Goal: Task Accomplishment & Management: Complete application form

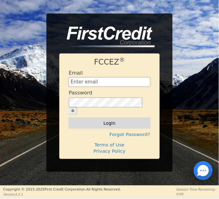
type input "[EMAIL_ADDRESS][DOMAIN_NAME]"
click at [140, 123] on button "Login" at bounding box center [109, 123] width 81 height 11
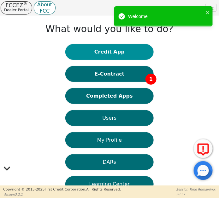
click at [118, 51] on button "Credit App" at bounding box center [109, 52] width 88 height 16
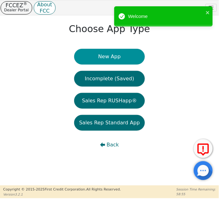
click at [106, 56] on button "New App" at bounding box center [109, 57] width 71 height 16
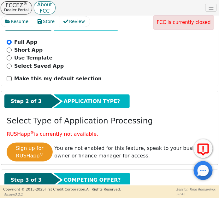
scroll to position [116, 0]
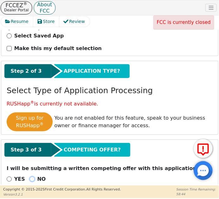
click at [30, 177] on input "NO" at bounding box center [32, 179] width 5 height 5
radio input "true"
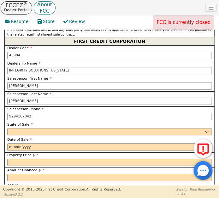
scroll to position [317, 0]
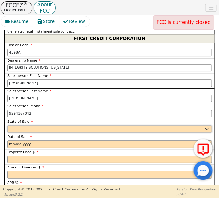
click at [33, 125] on select "AK AL AR AZ CA CO CT DC DE FL [GEOGRAPHIC_DATA] HI IA ID IL IN KS [GEOGRAPHIC_D…" at bounding box center [109, 129] width 204 height 8
select select "CO"
click at [7, 125] on select "AK AL AR AZ CA CO CT DC DE FL [GEOGRAPHIC_DATA] HI IA ID IL IN KS [GEOGRAPHIC_D…" at bounding box center [109, 129] width 204 height 8
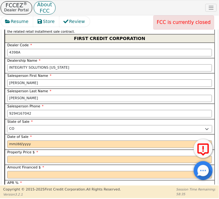
scroll to position [345, 0]
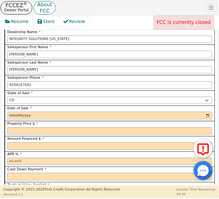
click at [11, 112] on input "date" at bounding box center [109, 116] width 204 height 8
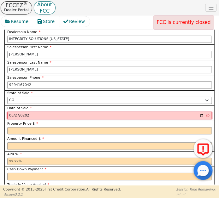
type input "[DATE]"
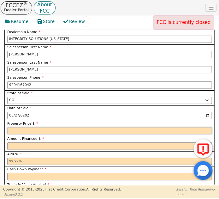
click at [17, 127] on input "text" at bounding box center [109, 131] width 204 height 8
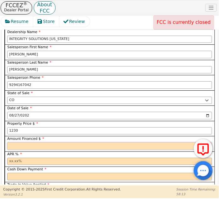
click at [20, 142] on input "text" at bounding box center [109, 146] width 204 height 8
type input "1230.00"
type input "8490.00"
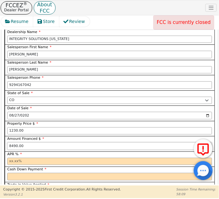
scroll to position [374, 0]
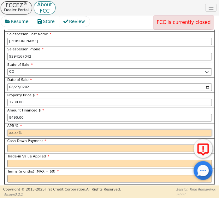
click at [24, 129] on input "text" at bounding box center [109, 133] width 204 height 8
type input "17.99"
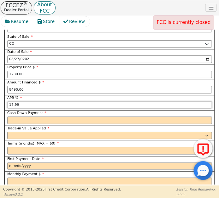
scroll to position [402, 0]
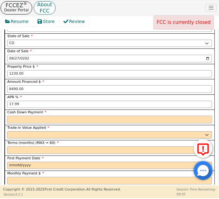
click at [14, 116] on input "text" at bounding box center [109, 120] width 204 height 8
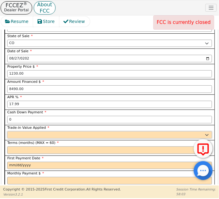
click at [21, 131] on select "Yes No" at bounding box center [109, 135] width 204 height 8
type input "0.00"
select select "n"
click at [7, 131] on select "Yes No" at bounding box center [109, 135] width 204 height 8
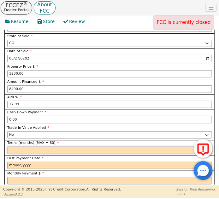
click at [18, 146] on input "text" at bounding box center [109, 150] width 204 height 8
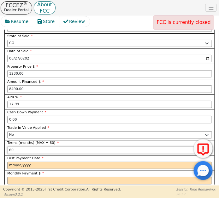
type input "60"
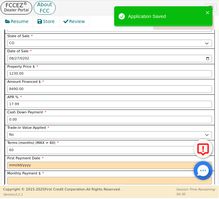
scroll to position [431, 0]
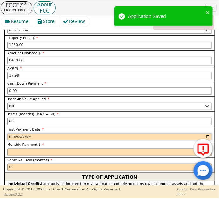
click at [12, 133] on input "date" at bounding box center [109, 137] width 204 height 8
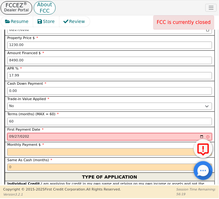
type input "[DATE]"
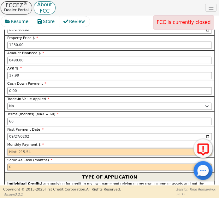
click at [14, 148] on input "text" at bounding box center [109, 152] width 204 height 8
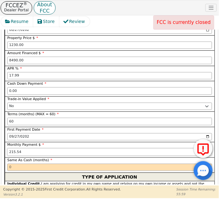
type input "215.54"
click at [41, 164] on input "text" at bounding box center [109, 168] width 204 height 8
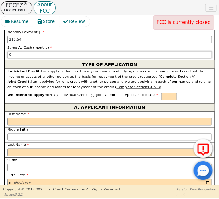
scroll to position [545, 0]
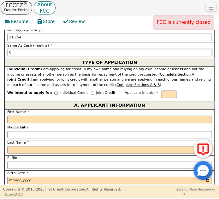
type input "0"
click at [62, 91] on p "Individual Credit" at bounding box center [73, 93] width 28 height 5
click at [58, 92] on input "Individual Credit" at bounding box center [55, 93] width 3 height 3
radio input "true"
click at [161, 91] on input "text" at bounding box center [169, 95] width 16 height 8
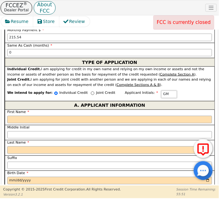
type input "GM"
click at [17, 116] on input "First Name" at bounding box center [109, 120] width 204 height 8
type input "G"
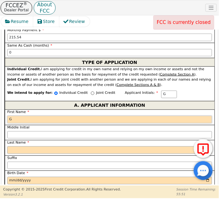
type input "GU"
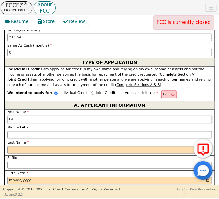
type input "GU"
type input "GUI"
type input "[PERSON_NAME]"
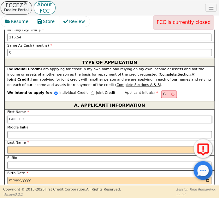
type input "[PERSON_NAME]"
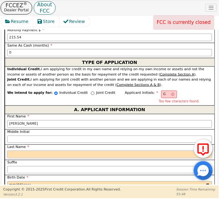
type input "M"
type input "GM"
type input "[PERSON_NAME]"
type input "MA"
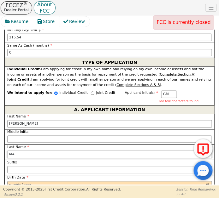
type input "[PERSON_NAME]"
type input "MAC"
type input "[PERSON_NAME]"
type input "MACH"
type input "[PERSON_NAME]"
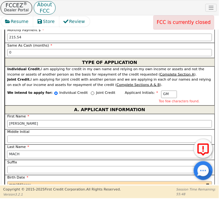
type input "MACHA"
type input "[PERSON_NAME]"
type input "MACHAD"
type input "[PERSON_NAME]"
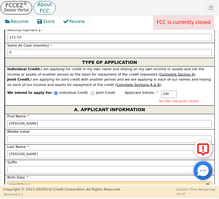
type input "[PERSON_NAME]"
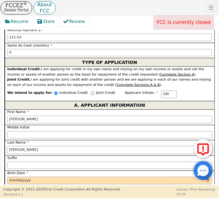
type input "[PERSON_NAME]"
type input "0016-01-01"
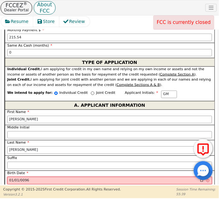
type input "0964-01-01"
type input "[DATE]"
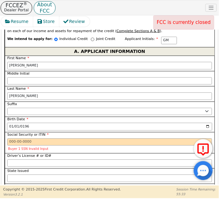
scroll to position [603, 0]
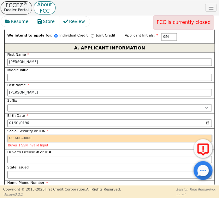
drag, startPoint x: 11, startPoint y: 123, endPoint x: 14, endPoint y: 126, distance: 4.3
click at [11, 135] on input "Social Security or ITIN" at bounding box center [109, 139] width 204 height 8
paste input "617139843"
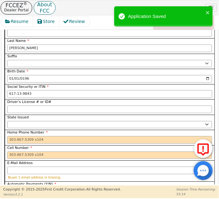
scroll to position [660, 0]
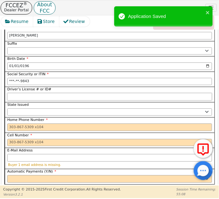
click at [24, 93] on input "Driver’s License # or ID#" at bounding box center [109, 97] width 204 height 8
type input "***-**-9843"
paste input "053350966"
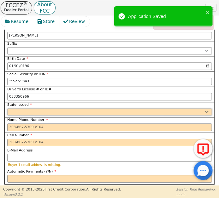
click at [19, 108] on select "AK AL AR AZ CA CO CT DC DE FL [GEOGRAPHIC_DATA] HI IA ID IL IN KS [GEOGRAPHIC_D…" at bounding box center [109, 112] width 204 height 8
type input "*********"
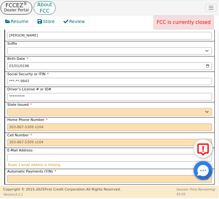
select select "CO"
click at [7, 108] on select "AK AL AR AZ CA CO CT DC DE FL [GEOGRAPHIC_DATA] HI IA ID IL IN KS [GEOGRAPHIC_D…" at bounding box center [109, 112] width 204 height 8
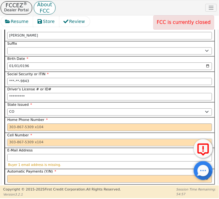
click at [22, 139] on input "Cell Number" at bounding box center [109, 143] width 204 height 8
paste input "[PHONE_NUMBER]"
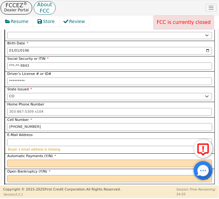
scroll to position [688, 0]
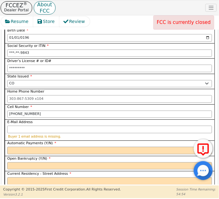
type input "[PHONE_NUMBER]"
click at [23, 126] on input "E-Mail Address" at bounding box center [109, 130] width 204 height 8
paste input "[EMAIL_ADDRESS][DOMAIN_NAME]"
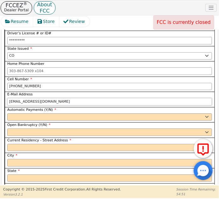
scroll to position [717, 0]
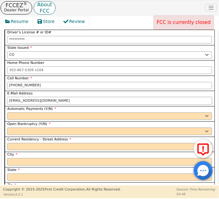
type input "[EMAIL_ADDRESS][DOMAIN_NAME]"
click at [35, 112] on select "Yes No" at bounding box center [109, 116] width 204 height 8
select select "y"
click at [7, 112] on select "Yes No" at bounding box center [109, 116] width 204 height 8
type input "[PERSON_NAME]"
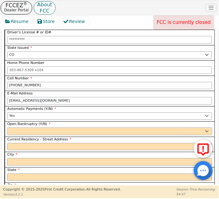
click at [21, 128] on select "Yes No" at bounding box center [109, 132] width 204 height 8
select select "n"
click at [7, 128] on select "Yes No" at bounding box center [109, 132] width 204 height 8
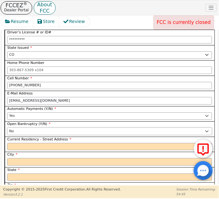
scroll to position [746, 0]
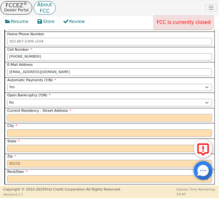
click at [20, 114] on input "Current Residency - Street Address" at bounding box center [109, 118] width 204 height 8
paste input "[STREET_ADDRESS]"
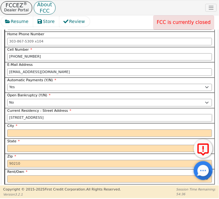
type input "[STREET_ADDRESS]"
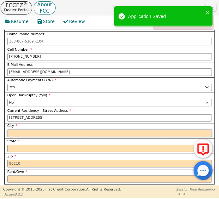
click at [20, 129] on input "City" at bounding box center [109, 133] width 204 height 8
paste input "Rifle"
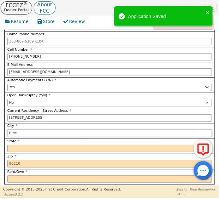
type input "Rifle"
click at [17, 145] on select "AK AL AR AZ CA CO CT DC DE FL [GEOGRAPHIC_DATA] HI IA ID IL IN KS [GEOGRAPHIC_D…" at bounding box center [109, 149] width 204 height 8
select select "CO"
click at [17, 145] on select "AK AL AR AZ CA CO CT DC DE FL [GEOGRAPHIC_DATA] HI IA ID IL IN KS [GEOGRAPHIC_D…" at bounding box center [109, 149] width 204 height 8
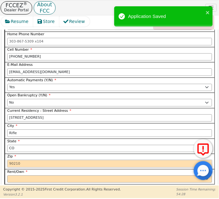
click at [18, 160] on input "Zip" at bounding box center [109, 164] width 204 height 8
paste input "81650"
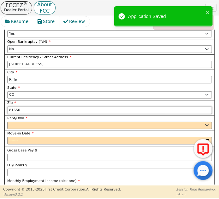
scroll to position [803, 0]
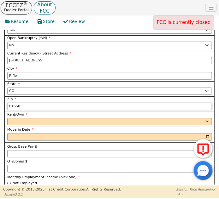
type input "81650"
click at [20, 118] on select "Rent Own" at bounding box center [109, 122] width 204 height 8
select select "Own"
click at [7, 118] on select "Rent Own" at bounding box center [109, 122] width 204 height 8
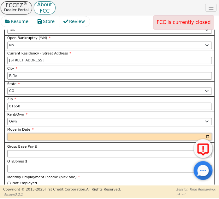
click at [11, 133] on input "Move-in Date" at bounding box center [109, 137] width 204 height 8
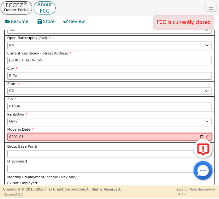
type input "2010-08"
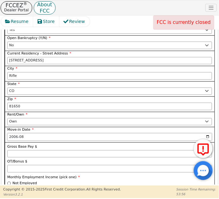
type input "2005-08"
click at [44, 144] on label "Gross Base Pay $" at bounding box center [109, 146] width 204 height 5
click at [44, 150] on input "Gross Base Pay $" at bounding box center [109, 154] width 204 height 8
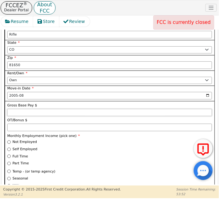
scroll to position [860, 0]
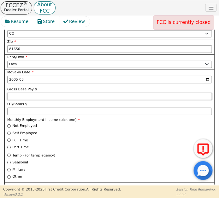
click at [17, 93] on input "Gross Base Pay $" at bounding box center [109, 97] width 204 height 8
type input "3900"
click at [9, 139] on input "Full Time" at bounding box center [8, 140] width 3 height 3
radio input "true"
type input "3900.00"
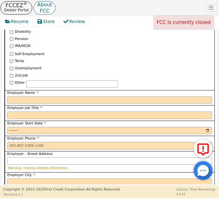
scroll to position [1061, 0]
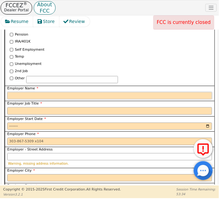
click at [26, 92] on input "Employer Name" at bounding box center [109, 96] width 204 height 8
paste input "Kumar associates inc"
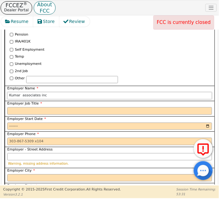
type input "Kumar associates inc"
click at [18, 107] on input "Employer Job Title" at bounding box center [109, 111] width 204 height 8
paste input "Ayudante de drilling"
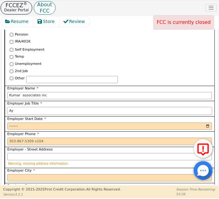
type input "A"
type input "DRILLER HELPER"
click at [13, 123] on input "Employer Start Date" at bounding box center [109, 127] width 204 height 8
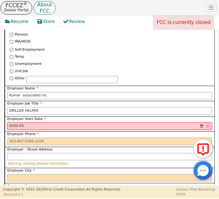
type input "2025-03"
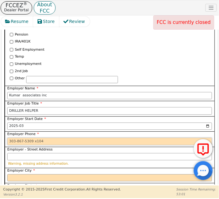
click at [21, 138] on input "Employer Phone" at bounding box center [109, 142] width 204 height 8
paste input "7207796841"
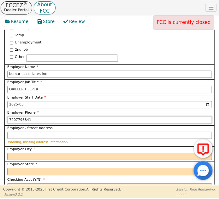
scroll to position [1089, 0]
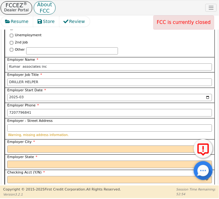
type input "[PHONE_NUMBER]"
click at [19, 124] on input "Employer - Street Address" at bounding box center [109, 128] width 204 height 8
paste input "[STREET_ADDRESS]"
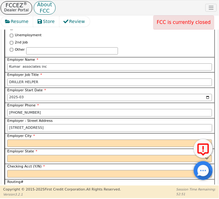
type input "[STREET_ADDRESS]"
click at [31, 140] on input "Employer City" at bounding box center [109, 144] width 204 height 8
paste input "[GEOGRAPHIC_DATA]"
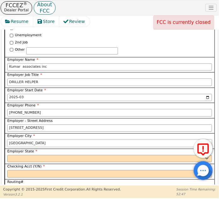
type input "[GEOGRAPHIC_DATA]"
click at [22, 155] on select "AK AL AR AZ CA CO CT DC DE FL [GEOGRAPHIC_DATA] HI IA ID [GEOGRAPHIC_DATA] IN K…" at bounding box center [109, 159] width 204 height 8
select select "CO"
click at [22, 155] on select "AK AL AR AZ CA CO CT DC DE FL [GEOGRAPHIC_DATA] HI IA ID [GEOGRAPHIC_DATA] IN K…" at bounding box center [109, 159] width 204 height 8
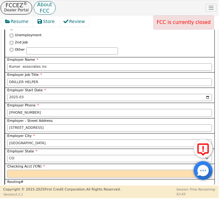
click at [22, 170] on select "Yes No" at bounding box center [109, 174] width 204 height 8
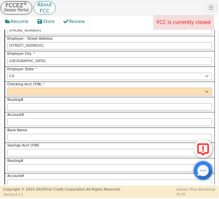
scroll to position [1175, 0]
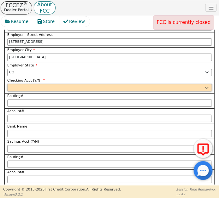
drag, startPoint x: 13, startPoint y: 69, endPoint x: 16, endPoint y: 72, distance: 4.5
click at [13, 84] on select "Yes No" at bounding box center [109, 88] width 204 height 8
select select "y"
click at [7, 84] on select "Yes No" at bounding box center [109, 88] width 204 height 8
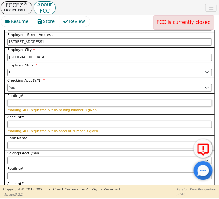
click at [17, 100] on input "Routing#" at bounding box center [109, 104] width 204 height 8
paste input "102000076"
type input "102000076"
type input "*********"
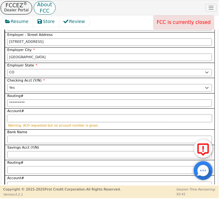
type input "*********"
click at [23, 115] on input "Account#" at bounding box center [109, 119] width 204 height 8
paste input "1712376548"
type input "1712376548"
type input "**********"
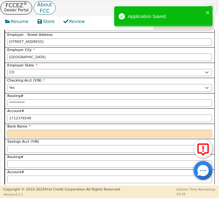
click at [19, 130] on input "Bank Name" at bounding box center [109, 134] width 204 height 8
type input "**********"
paste input "[PERSON_NAME] Fargo"
type input "[PERSON_NAME] Fargo"
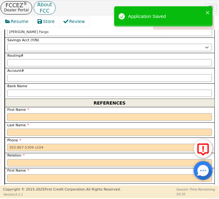
scroll to position [1290, 0]
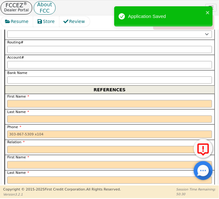
type input "[PERSON_NAME] Fargo"
click at [22, 100] on input "text" at bounding box center [109, 104] width 204 height 8
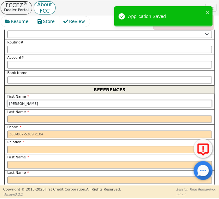
type input "[PERSON_NAME]"
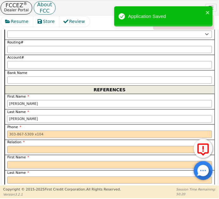
type input "[PERSON_NAME]"
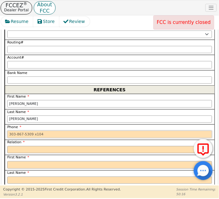
click at [20, 131] on input "tel" at bounding box center [109, 135] width 204 height 8
paste input "9703194997"
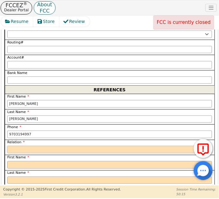
click at [18, 146] on select "FATHER MOTHER SISTER BROTHER DAUGHTER SON CO-WORKER NEIGHBOR FRIEND COUSIN G-MO…" at bounding box center [109, 150] width 204 height 8
type input "[PHONE_NUMBER]"
select select "FRIEND"
click at [18, 146] on select "FATHER MOTHER SISTER BROTHER DAUGHTER SON CO-WORKER NEIGHBOR FRIEND COUSIN G-MO…" at bounding box center [109, 150] width 204 height 8
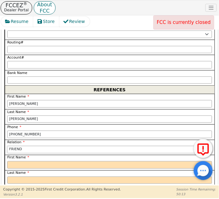
scroll to position [1318, 0]
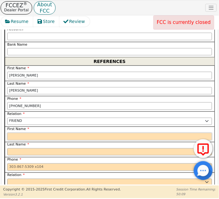
click at [18, 133] on input "text" at bounding box center [109, 137] width 204 height 8
paste input "[PERSON_NAME]"
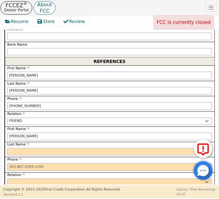
click at [21, 148] on input "text" at bounding box center [109, 152] width 204 height 8
type input "[PERSON_NAME]"
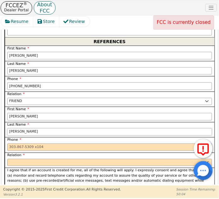
scroll to position [1347, 0]
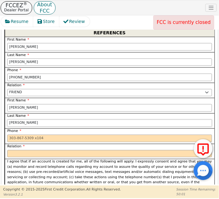
type input "[PERSON_NAME]"
click at [20, 135] on input "tel" at bounding box center [109, 139] width 204 height 8
paste input "9706658252"
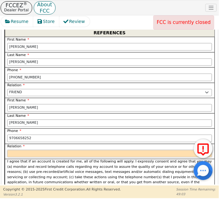
click at [19, 150] on select "FATHER MOTHER SISTER BROTHER DAUGHTER SON CO-WORKER NEIGHBOR FRIEND COUSIN G-MO…" at bounding box center [109, 154] width 204 height 8
type input "[PHONE_NUMBER]"
select select "SIGNIFICANT OTHER"
click at [7, 150] on select "FATHER MOTHER SISTER BROTHER DAUGHTER SON CO-WORKER NEIGHBOR FRIEND COUSIN G-MO…" at bounding box center [109, 154] width 204 height 8
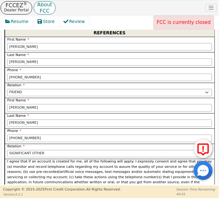
click at [20, 150] on div "FATHER MOTHER SISTER BROTHER DAUGHTER SON CO-WORKER NEIGHBOR FRIEND COUSIN G-MO…" at bounding box center [109, 154] width 204 height 8
click at [20, 150] on select "FATHER MOTHER SISTER BROTHER DAUGHTER SON CO-WORKER NEIGHBOR FRIEND COUSIN G-MO…" at bounding box center [109, 154] width 204 height 8
click at [39, 159] on p "I agree that if an account is created for me, all of the following will apply: …" at bounding box center [109, 174] width 204 height 31
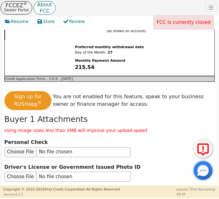
scroll to position [1777, 0]
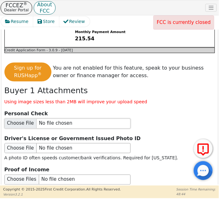
click at [16, 119] on input "file" at bounding box center [67, 124] width 126 height 10
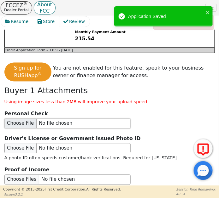
type input "C:\fakepath\CHECK-[PERSON_NAME].jpg"
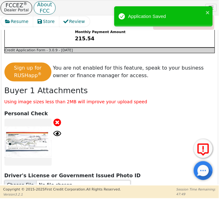
click at [25, 180] on input "file" at bounding box center [67, 185] width 126 height 10
type input "C:\fakepath\[PERSON_NAME].png"
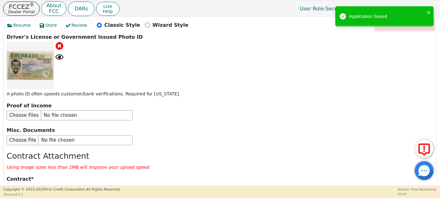
scroll to position [793, 0]
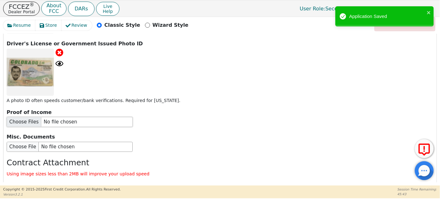
click at [15, 117] on input "file" at bounding box center [70, 122] width 126 height 10
type input "C:\fakepath\POI-[PERSON_NAME].pdf"
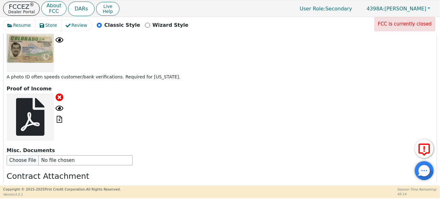
scroll to position [850, 0]
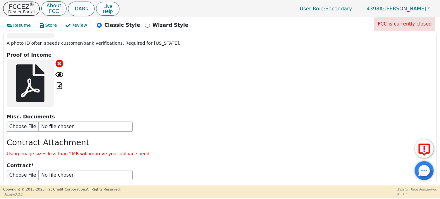
click at [206, 122] on div at bounding box center [220, 127] width 426 height 10
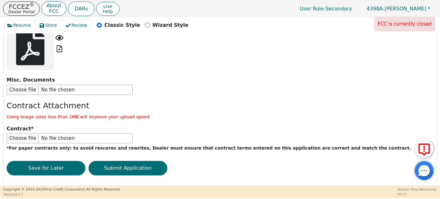
scroll to position [887, 0]
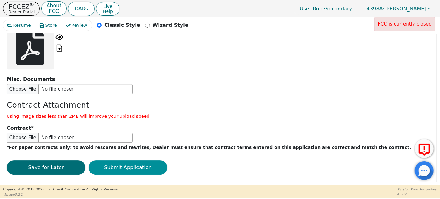
click at [136, 160] on button "Submit Application" at bounding box center [127, 167] width 79 height 14
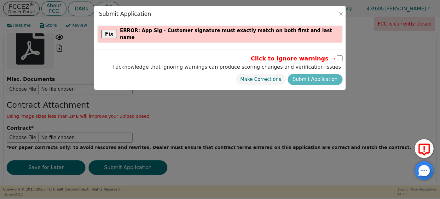
click at [218, 55] on input "checkbox" at bounding box center [340, 58] width 6 height 6
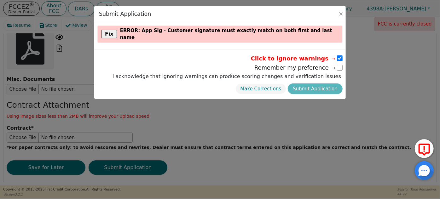
click at [218, 55] on input "checkbox" at bounding box center [340, 58] width 6 height 6
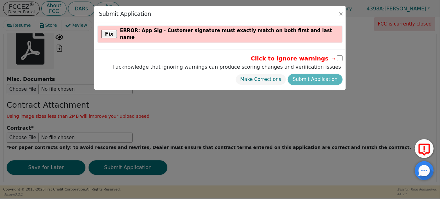
click at [218, 55] on input "checkbox" at bounding box center [340, 58] width 6 height 6
checkbox input "true"
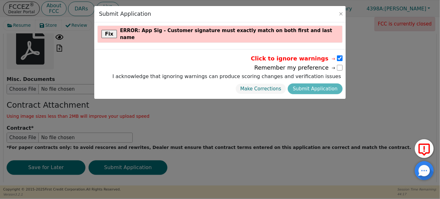
click at [218, 65] on input "checkbox" at bounding box center [340, 68] width 6 height 6
checkbox input "true"
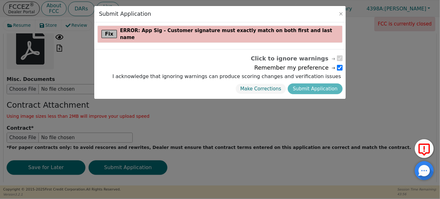
click at [107, 30] on button "Fix" at bounding box center [108, 34] width 15 height 8
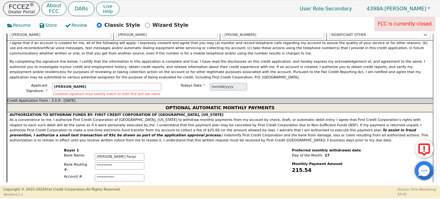
scroll to position [480, 0]
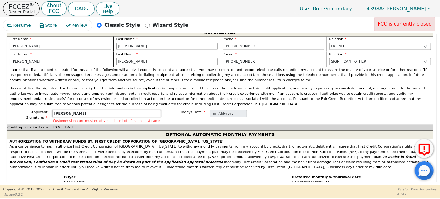
click at [120, 110] on input "[PERSON_NAME]" at bounding box center [106, 114] width 109 height 8
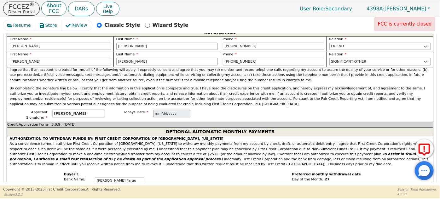
type input "[PERSON_NAME]"
click at [123, 86] on p "By completing the signature line below, I certify that the information in this …" at bounding box center [220, 96] width 421 height 21
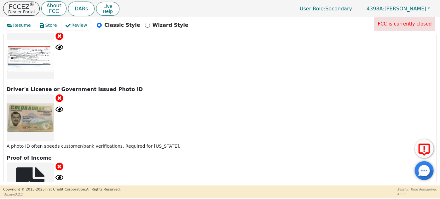
scroll to position [882, 0]
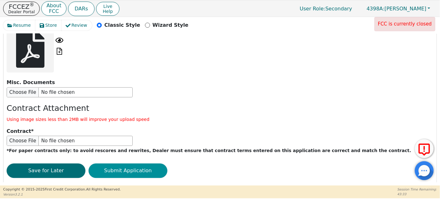
click at [136, 163] on button "Submit Application" at bounding box center [127, 170] width 79 height 14
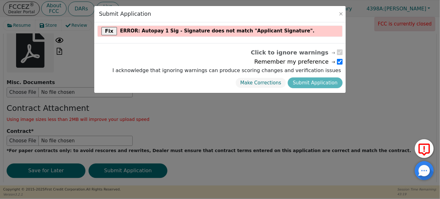
click at [218, 60] on input "checkbox" at bounding box center [340, 62] width 6 height 6
checkbox input "false"
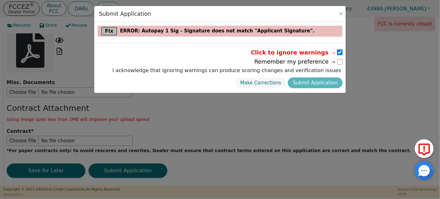
click at [108, 32] on button "Fix" at bounding box center [108, 31] width 15 height 8
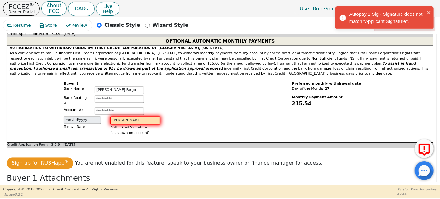
scroll to position [571, 0]
type input "[PERSON_NAME]"
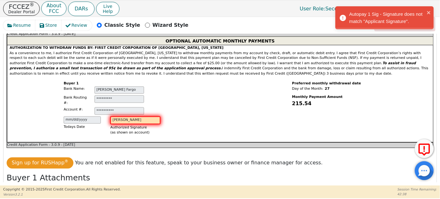
scroll to position [0, 9]
click at [174, 107] on div "**********" at bounding box center [113, 110] width 213 height 66
click at [174, 110] on div "**********" at bounding box center [113, 110] width 213 height 66
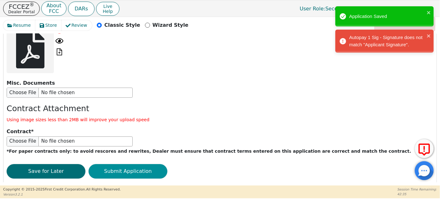
click at [144, 164] on button "Submit Application" at bounding box center [127, 171] width 79 height 14
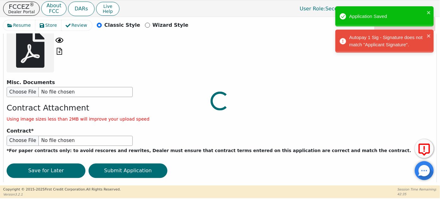
scroll to position [894, 0]
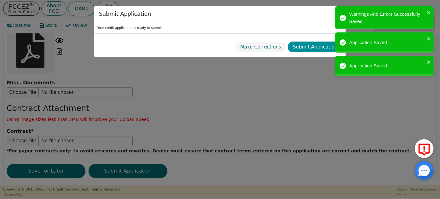
click at [218, 48] on button "Submit Application" at bounding box center [315, 47] width 55 height 11
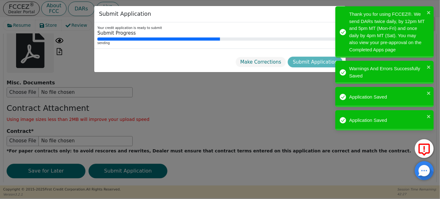
radio input "false"
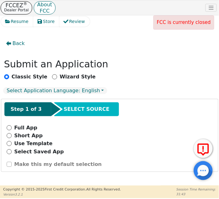
click at [14, 7] on p "FCCEZ ®" at bounding box center [16, 5] width 25 height 4
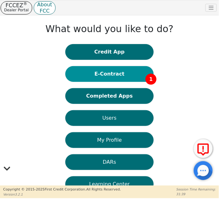
click at [114, 71] on button "E-Contract 1" at bounding box center [109, 74] width 88 height 16
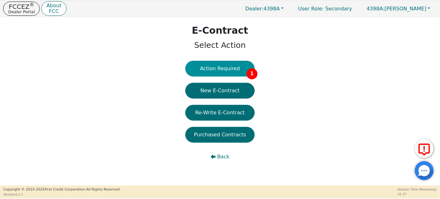
click at [218, 68] on button "Action Required 1" at bounding box center [219, 69] width 69 height 16
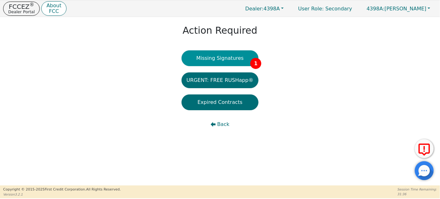
click at [218, 65] on button "Missing Signatures 1" at bounding box center [219, 58] width 77 height 16
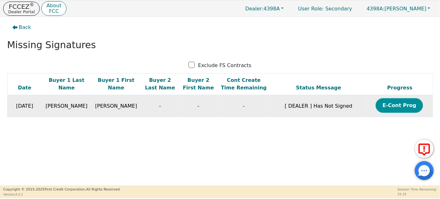
click at [218, 105] on button "E-Cont Prog" at bounding box center [398, 105] width 47 height 14
